Goal: Information Seeking & Learning: Learn about a topic

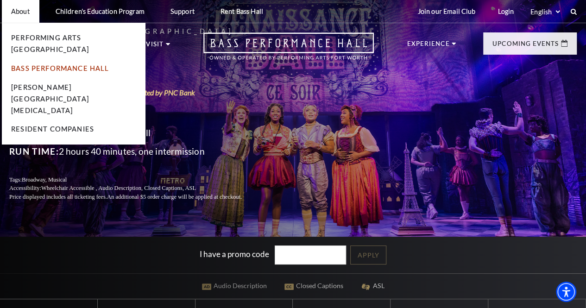
click at [47, 64] on link "Bass Performance Hall" at bounding box center [60, 68] width 98 height 8
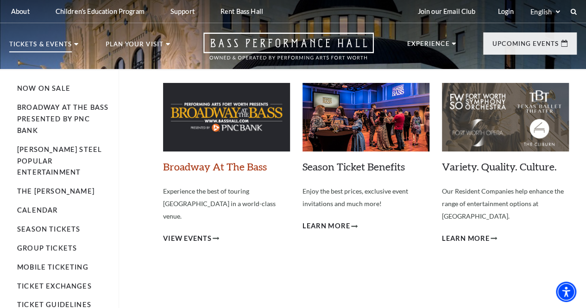
click at [224, 168] on link "Broadway At The Bass" at bounding box center [215, 166] width 104 height 13
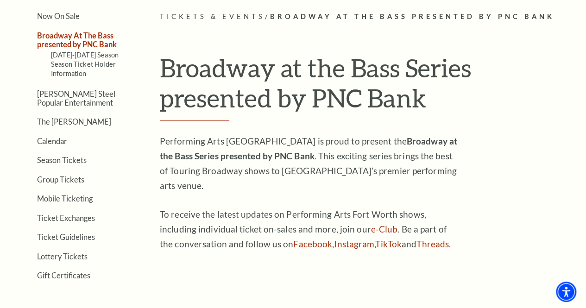
scroll to position [234, 0]
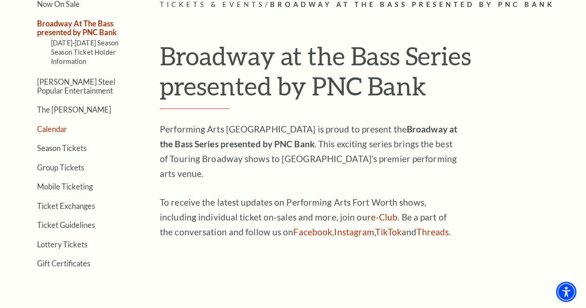
click at [59, 129] on link "Calendar" at bounding box center [52, 129] width 30 height 9
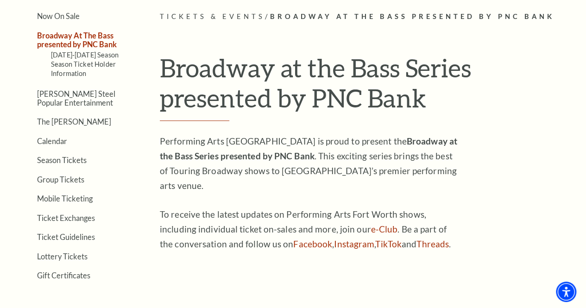
scroll to position [217, 0]
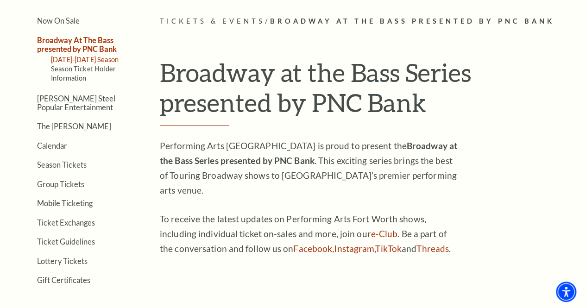
click at [69, 62] on link "[DATE]-[DATE] Season" at bounding box center [85, 60] width 68 height 8
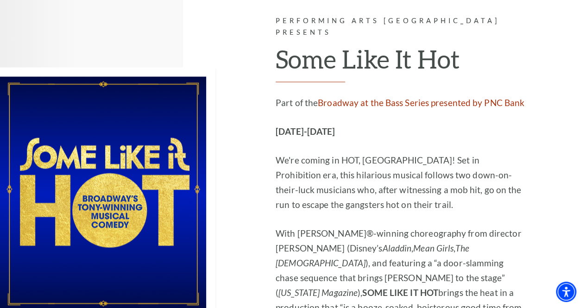
scroll to position [4317, 0]
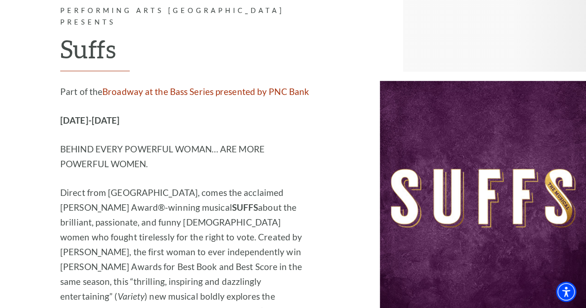
scroll to position [6582, 0]
